Goal: Task Accomplishment & Management: Manage account settings

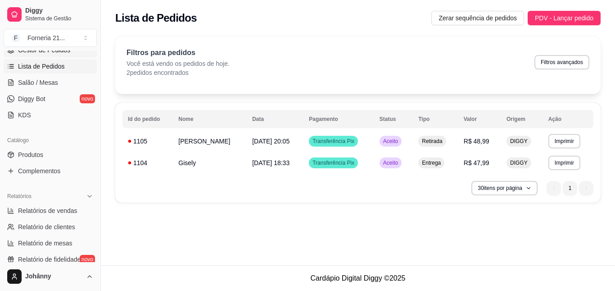
scroll to position [225, 0]
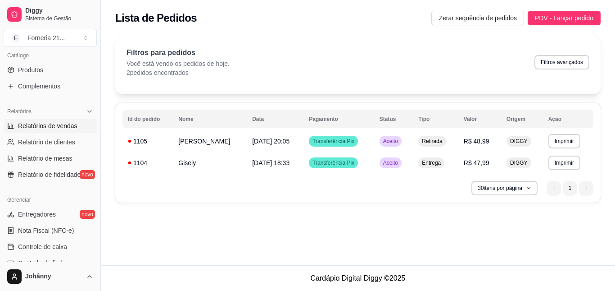
click at [65, 127] on span "Relatórios de vendas" at bounding box center [47, 125] width 59 height 9
select select "ALL"
select select "0"
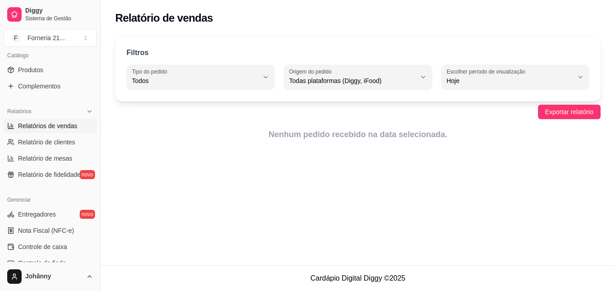
click at [480, 72] on label "Escolher período de visualização" at bounding box center [488, 72] width 82 height 8
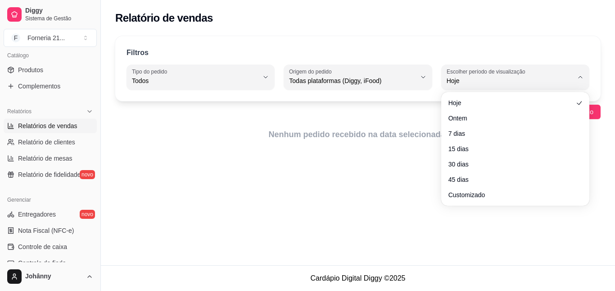
click at [499, 126] on ul "Hoje Ontem 7 dias 15 dias 30 dias 45 dias Customizado" at bounding box center [515, 148] width 141 height 106
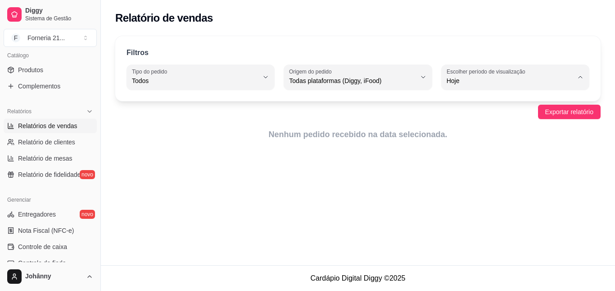
click at [482, 130] on span "7 dias" at bounding box center [511, 131] width 120 height 9
type input "7"
select select "7"
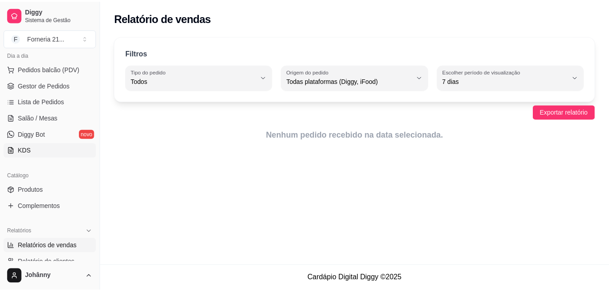
scroll to position [90, 0]
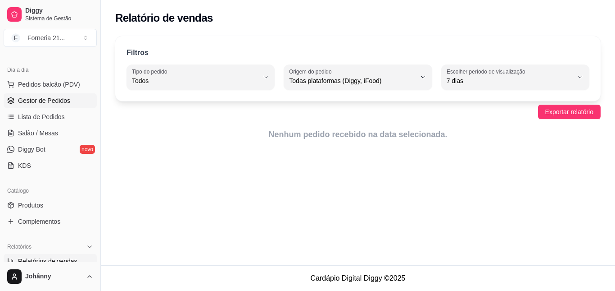
click at [57, 99] on span "Gestor de Pedidos" at bounding box center [44, 100] width 52 height 9
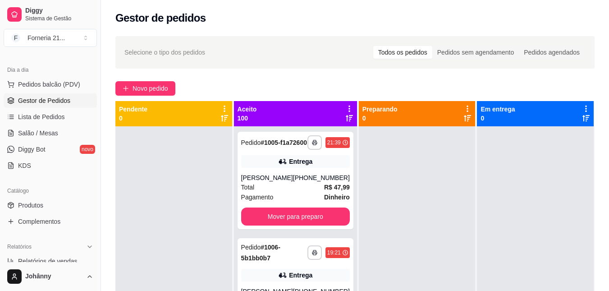
click at [345, 106] on icon at bounding box center [349, 108] width 8 height 8
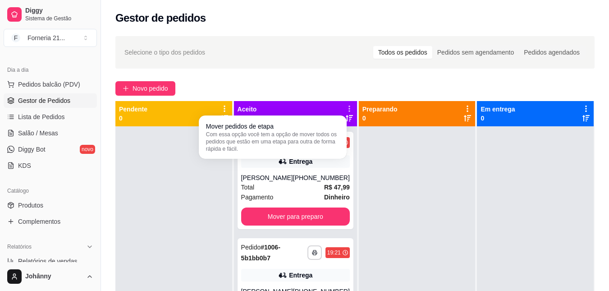
click at [344, 120] on div "Mover pedidos de etapa Com essa opção você tem a opção de mover todos os pedido…" at bounding box center [272, 137] width 144 height 40
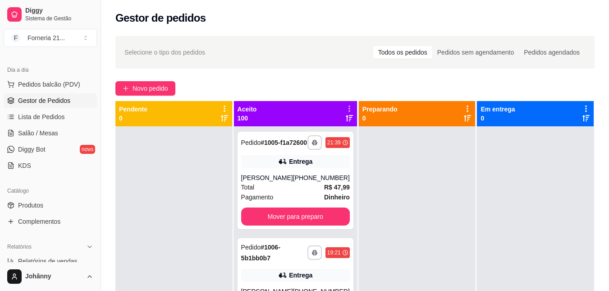
click at [346, 119] on body "**********" at bounding box center [304, 145] width 609 height 291
click at [345, 115] on icon at bounding box center [348, 118] width 7 height 6
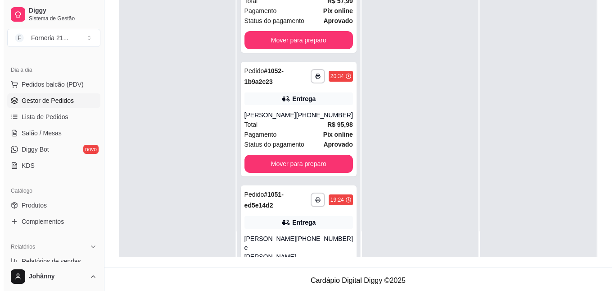
scroll to position [5630, 0]
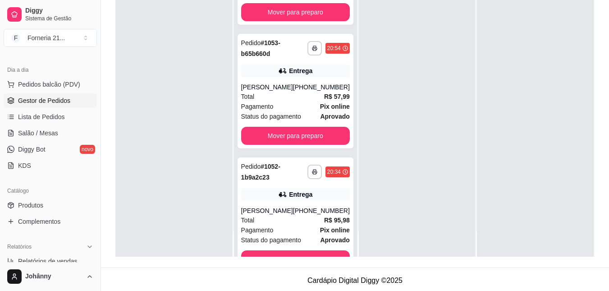
scroll to position [5540, 0]
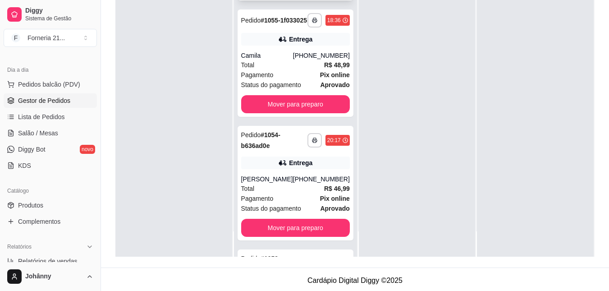
scroll to position [5315, 0]
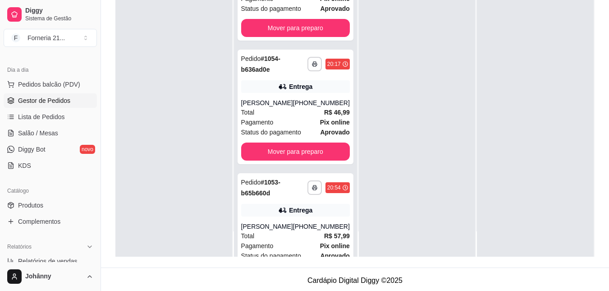
scroll to position [5360, 0]
